Goal: Information Seeking & Learning: Understand process/instructions

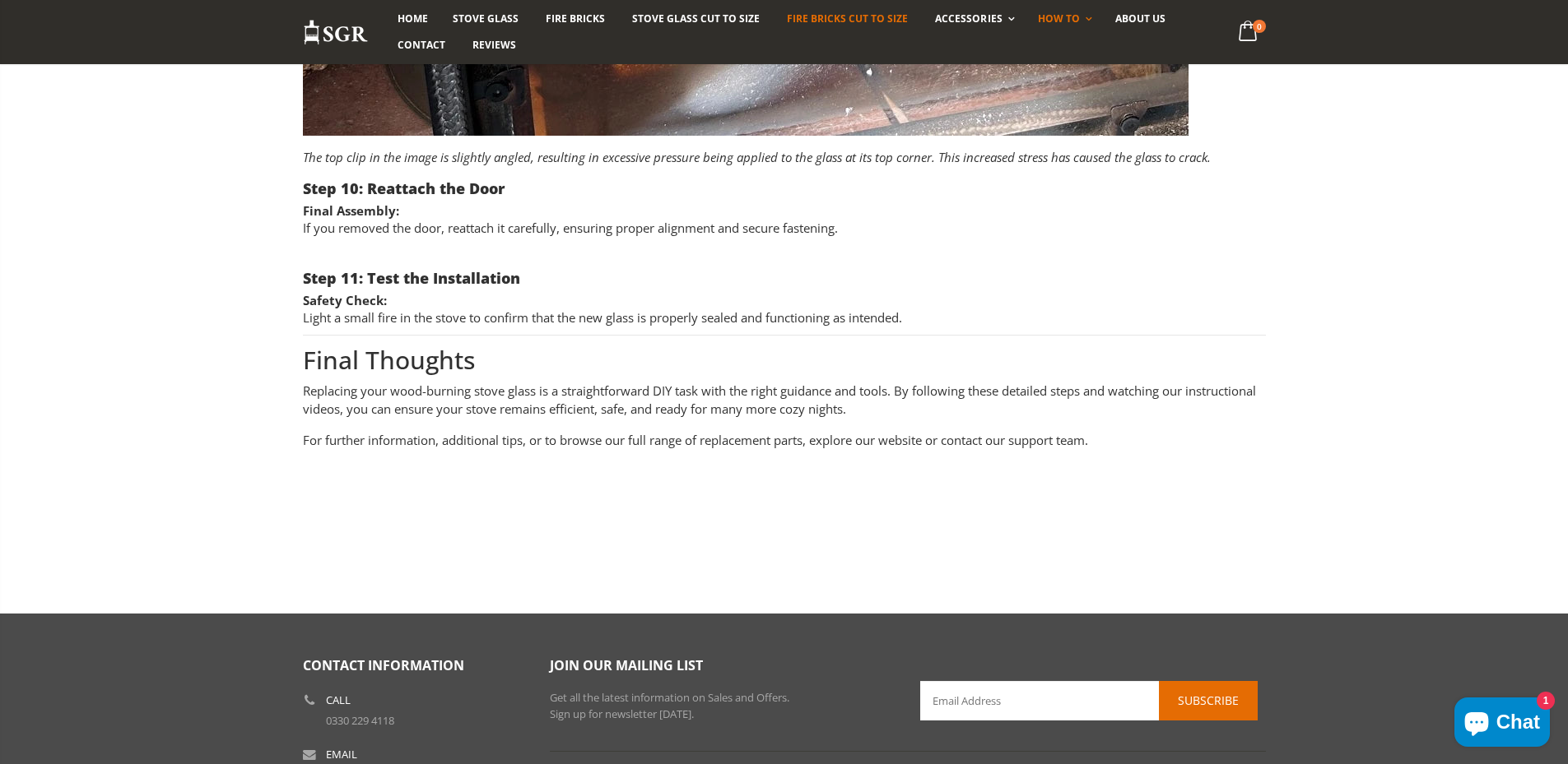
scroll to position [5297, 0]
